Goal: Check status: Check status

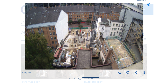
scroll to position [20, 0]
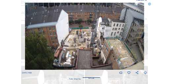
click at [150, 5] on icon at bounding box center [149, 5] width 3 height 4
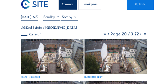
scroll to position [0, 0]
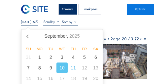
click at [30, 24] on input "[DATE] 15:20" at bounding box center [29, 22] width 17 height 4
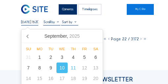
click at [62, 67] on div "10" at bounding box center [61, 67] width 11 height 11
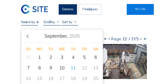
click at [30, 23] on input "text" at bounding box center [29, 22] width 17 height 4
click at [73, 68] on div "11" at bounding box center [73, 67] width 11 height 11
type input "[DATE] 15:20"
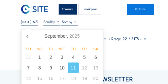
click at [110, 24] on div "[DATE] 15:20 Fullscreen" at bounding box center [84, 22] width 126 height 5
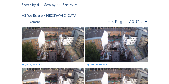
scroll to position [20, 0]
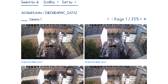
click at [54, 37] on img at bounding box center [52, 41] width 63 height 35
